Goal: Complete application form

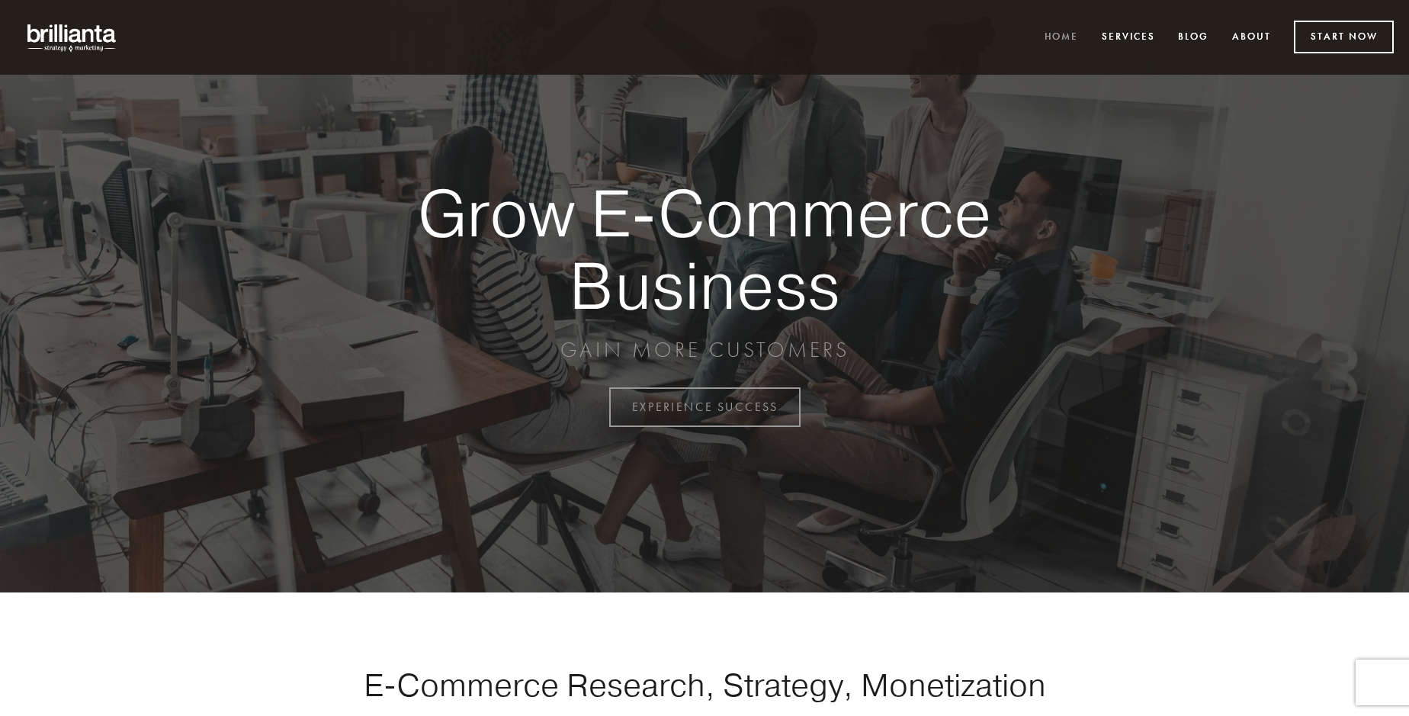
scroll to position [3996, 0]
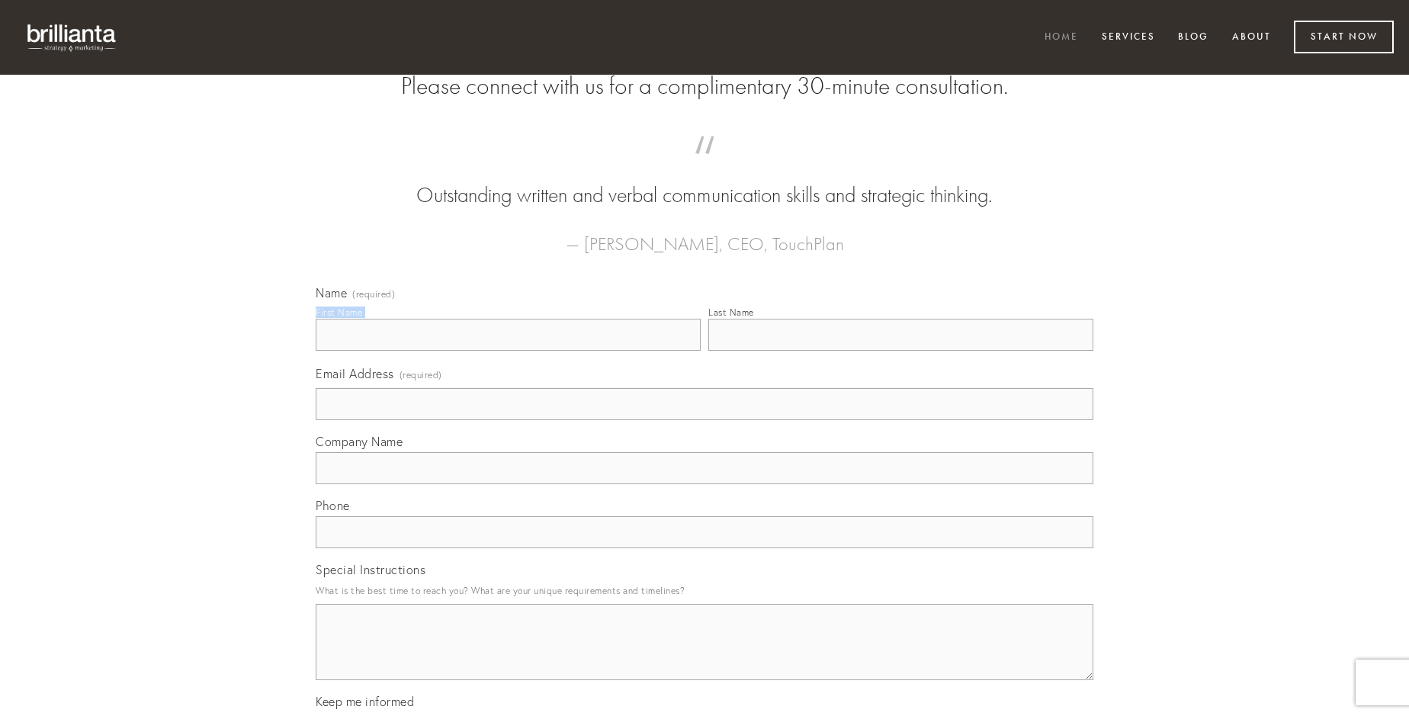
type input "[PERSON_NAME]"
click at [900, 351] on input "Last Name" at bounding box center [900, 335] width 385 height 32
type input "[PERSON_NAME]"
click at [704, 420] on input "Email Address (required)" at bounding box center [705, 404] width 778 height 32
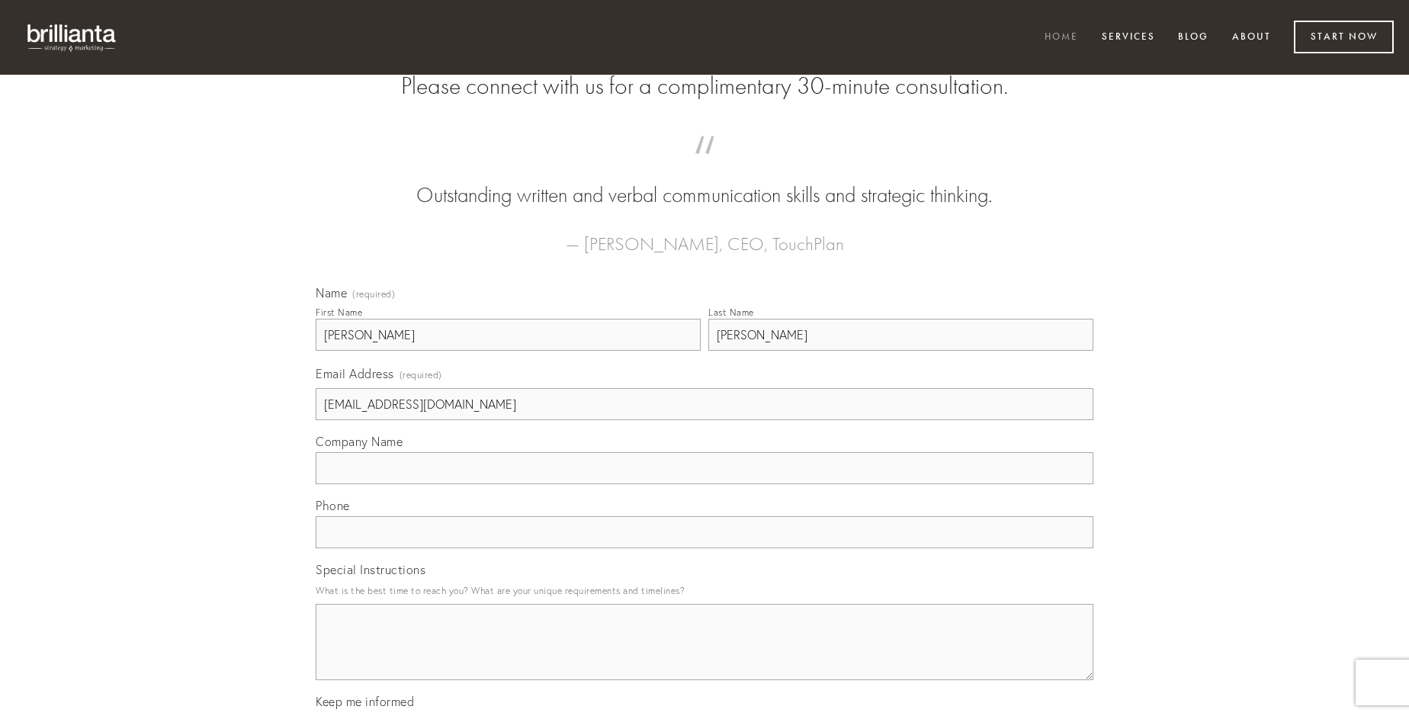
type input "[EMAIL_ADDRESS][DOMAIN_NAME]"
click at [704, 484] on input "Company Name" at bounding box center [705, 468] width 778 height 32
type input "varietas"
click at [704, 548] on input "text" at bounding box center [705, 532] width 778 height 32
click at [704, 656] on textarea "Special Instructions" at bounding box center [705, 642] width 778 height 76
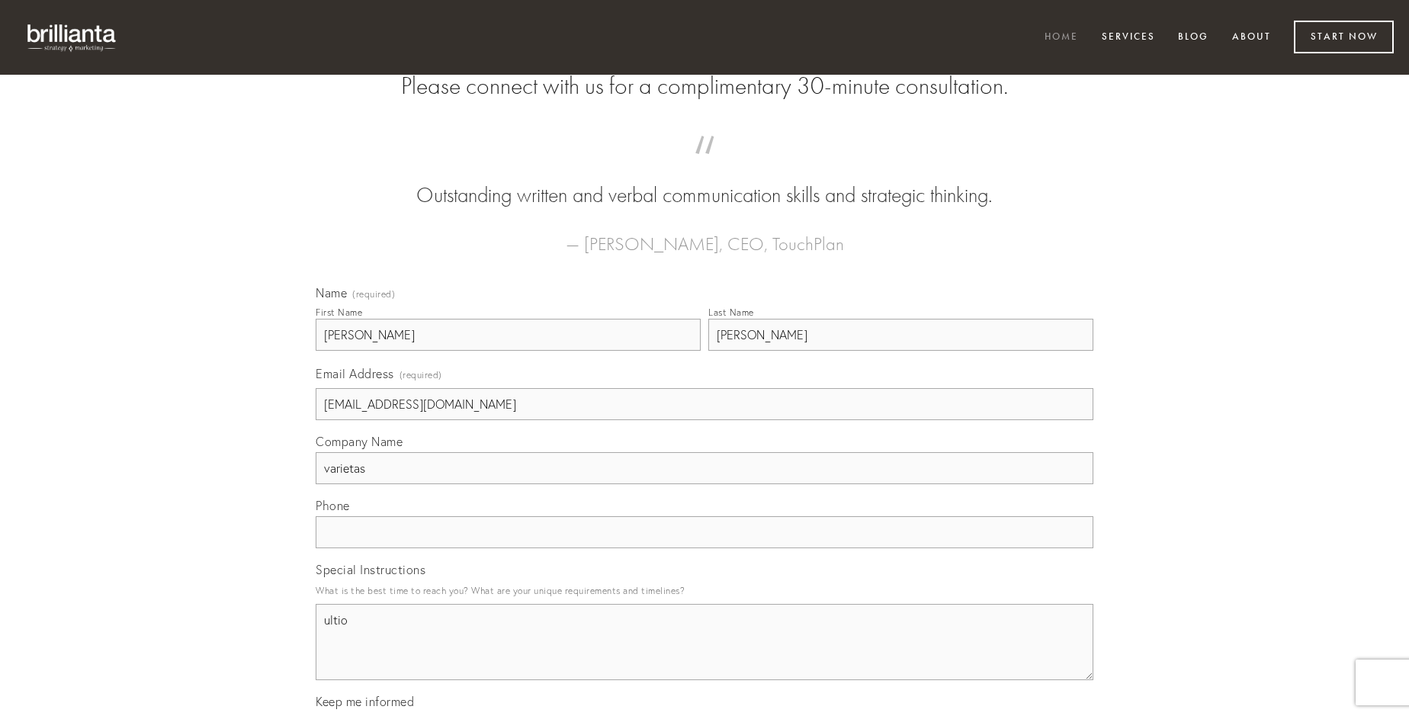
type textarea "ultio"
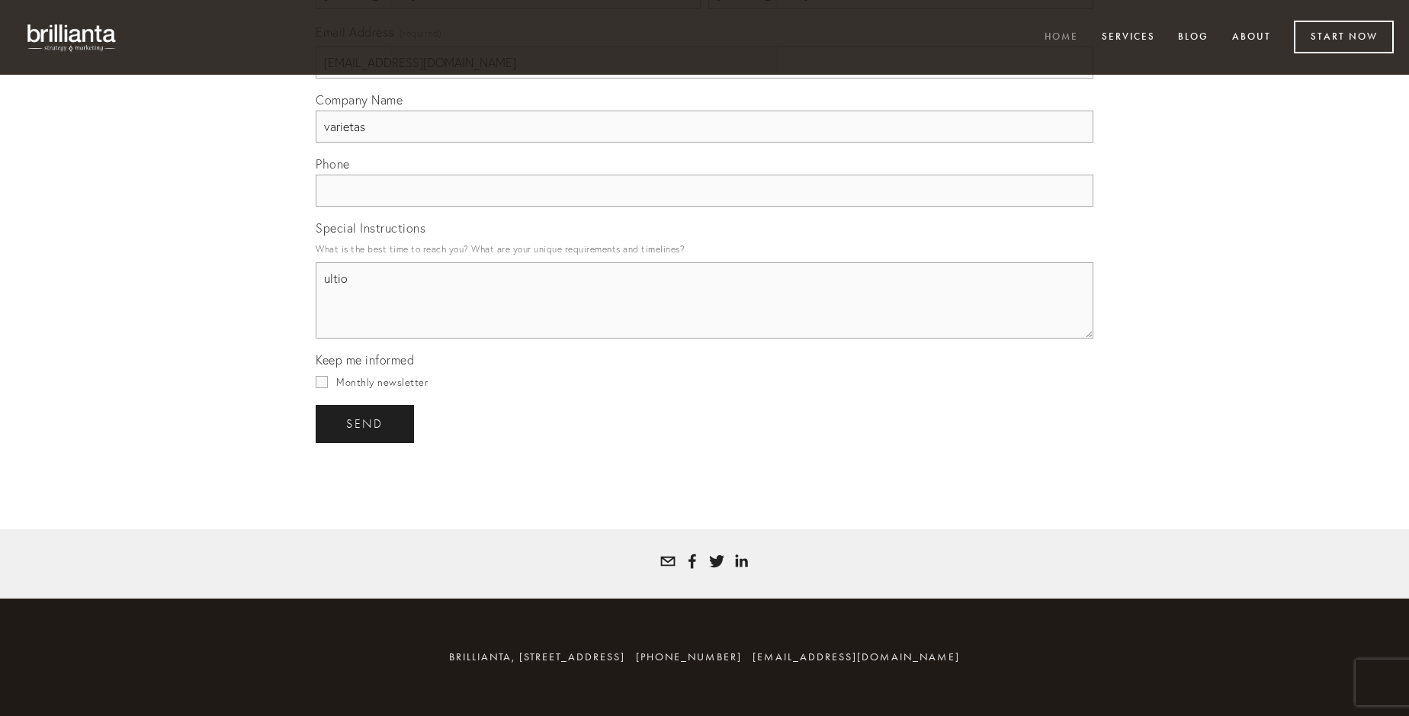
click at [366, 423] on span "send" at bounding box center [364, 424] width 37 height 14
